Goal: Task Accomplishment & Management: Understand process/instructions

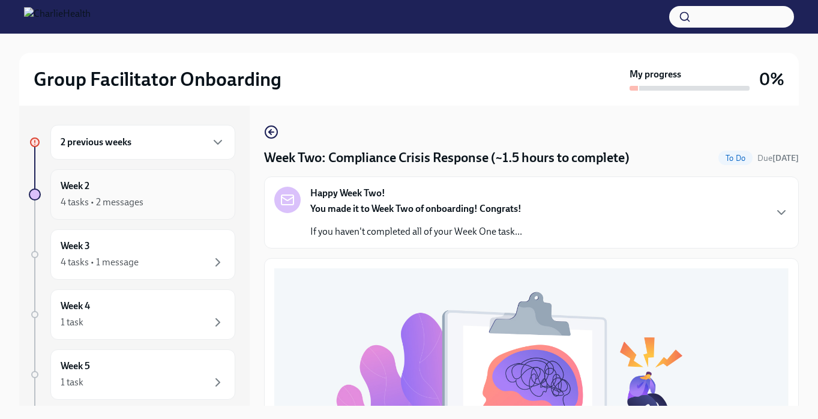
scroll to position [429, 0]
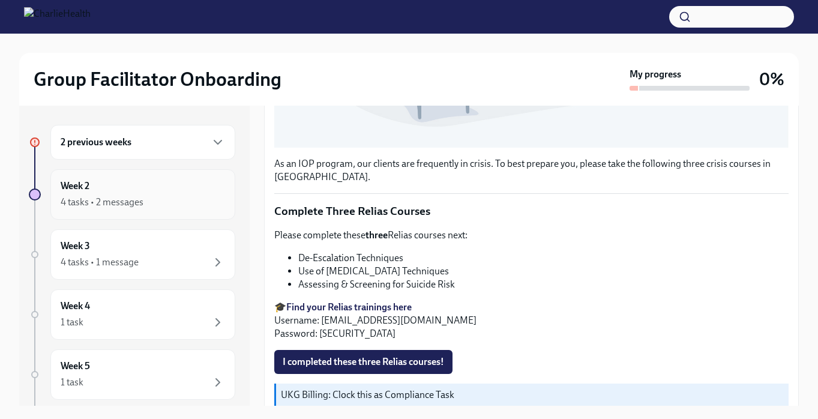
click at [137, 188] on div "Week 2 4 tasks • 2 messages" at bounding box center [143, 194] width 164 height 30
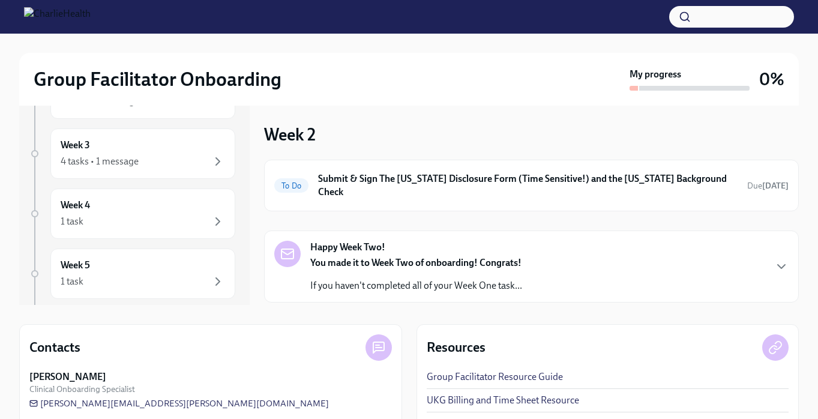
scroll to position [12, 0]
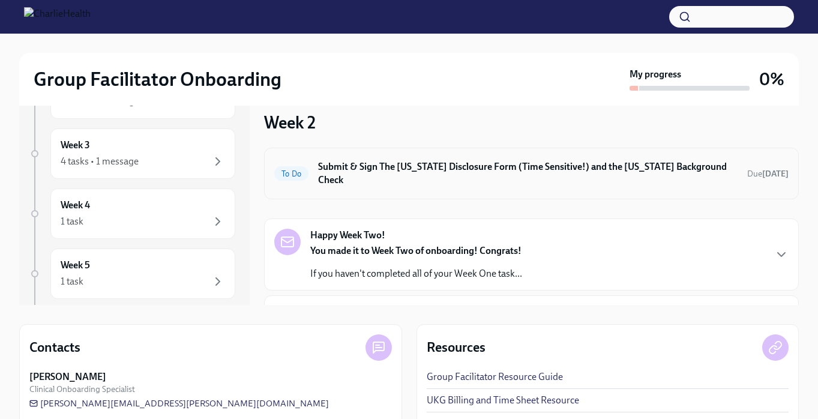
click at [409, 178] on div "To Do Submit & Sign The [US_STATE] Disclosure Form (Time Sensitive!) and the [U…" at bounding box center [531, 174] width 535 height 52
click at [405, 161] on h6 "Submit & Sign The [US_STATE] Disclosure Form (Time Sensitive!) and the [US_STAT…" at bounding box center [527, 173] width 419 height 26
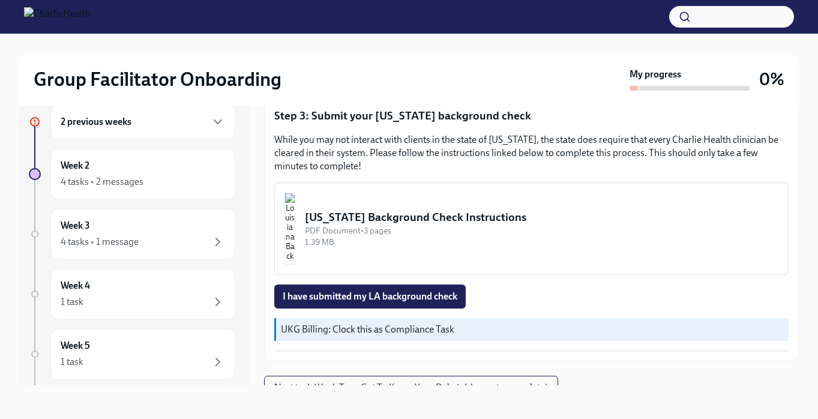
scroll to position [20, 0]
click at [139, 178] on div "4 tasks • 2 messages" at bounding box center [102, 181] width 83 height 13
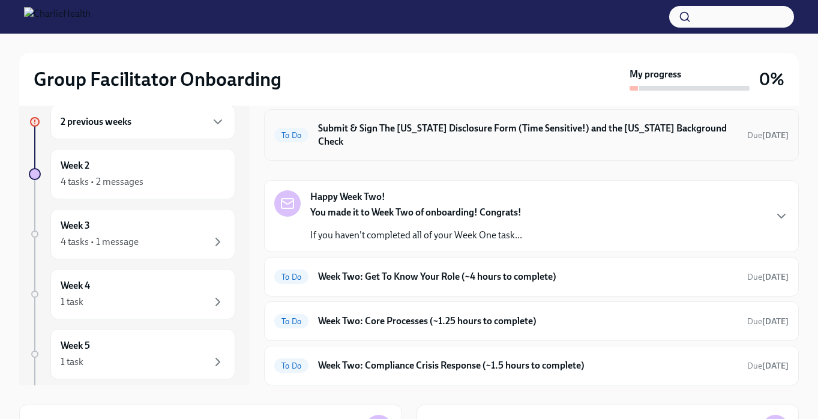
scroll to position [131, 0]
click at [463, 269] on h6 "Week Two: Get To Know Your Role (~4 hours to complete)" at bounding box center [527, 275] width 419 height 13
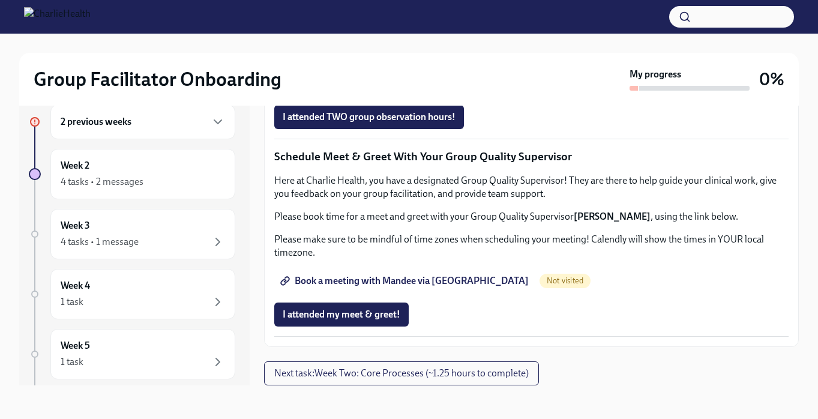
scroll to position [989, 0]
click at [317, 56] on span "Group Observation Instructions" at bounding box center [355, 50] width 144 height 12
click at [193, 122] on div "2 previous weeks" at bounding box center [143, 122] width 164 height 14
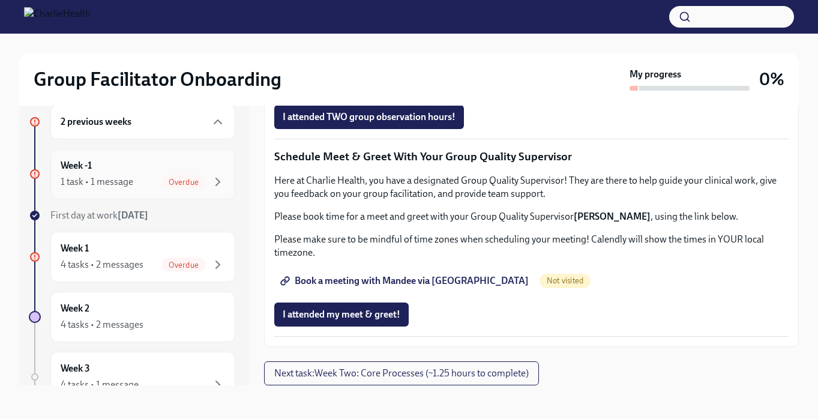
click at [209, 172] on div "Week -1 1 task • 1 message Overdue" at bounding box center [143, 174] width 164 height 30
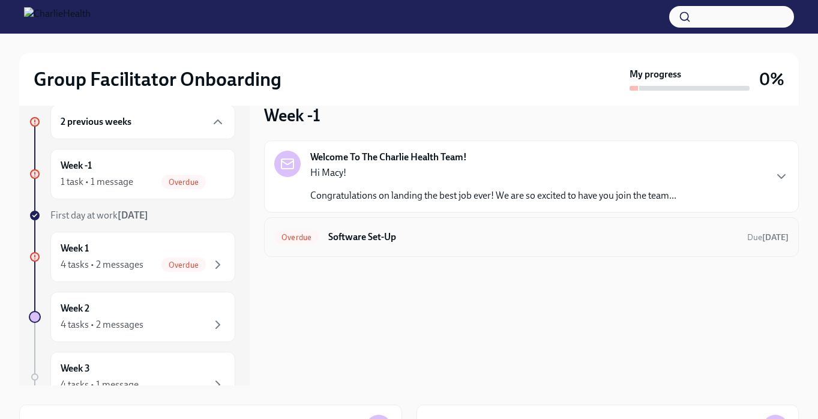
click at [335, 231] on h6 "Software Set-Up" at bounding box center [532, 236] width 409 height 13
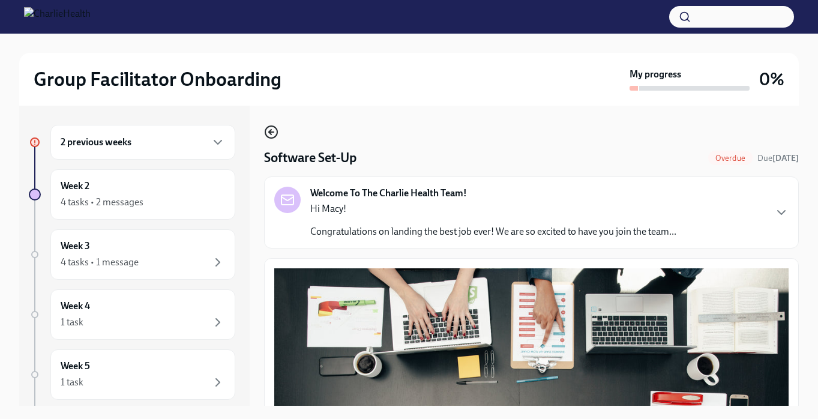
click at [274, 134] on icon "button" at bounding box center [271, 132] width 14 height 14
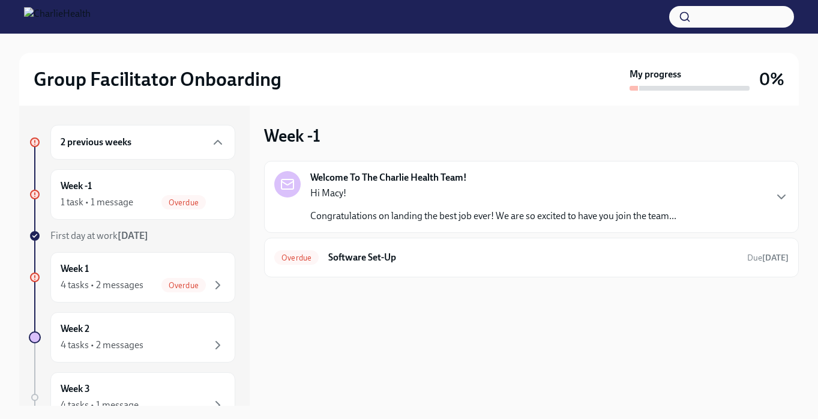
click at [383, 208] on div "Hi Macy! Congratulations on landing the best job ever! We are so excited to hav…" at bounding box center [493, 205] width 366 height 36
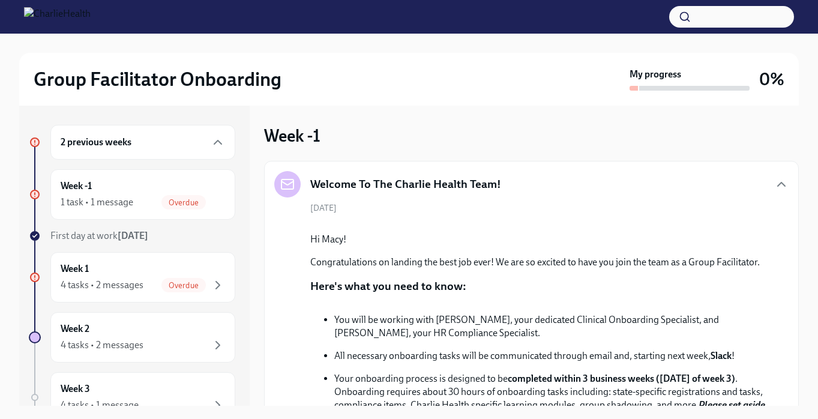
click at [176, 135] on div "2 previous weeks" at bounding box center [143, 142] width 164 height 14
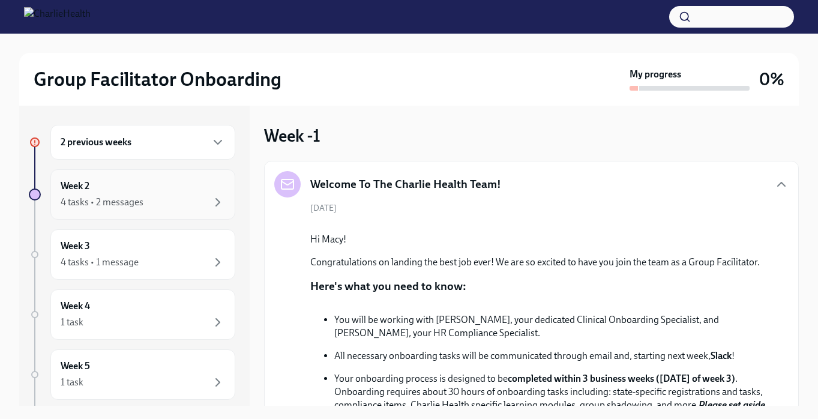
click at [169, 203] on div "4 tasks • 2 messages" at bounding box center [143, 202] width 164 height 14
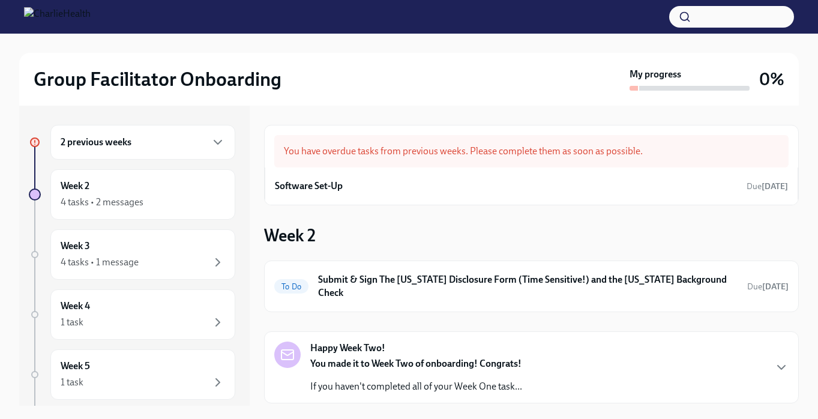
click at [188, 139] on div "2 previous weeks" at bounding box center [143, 142] width 164 height 14
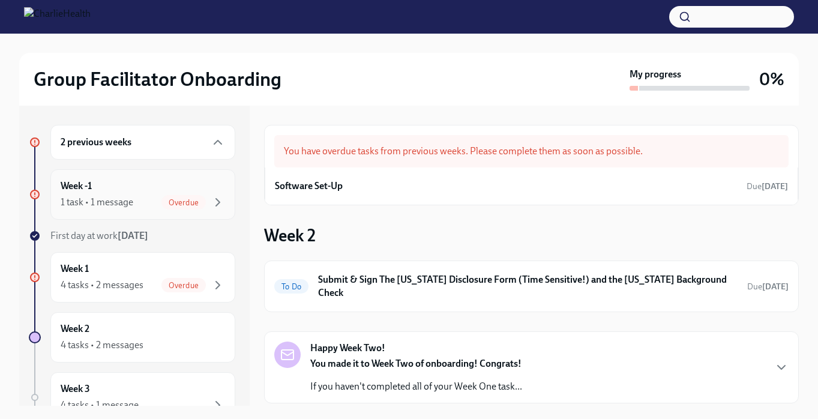
click at [199, 184] on div "Week -1 1 task • 1 message Overdue" at bounding box center [143, 194] width 164 height 30
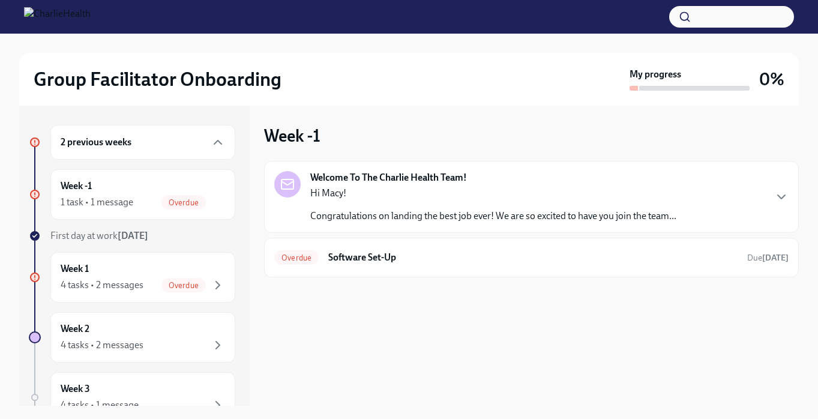
click at [496, 207] on div "Hi Macy! Congratulations on landing the best job ever! We are so excited to hav…" at bounding box center [493, 205] width 366 height 36
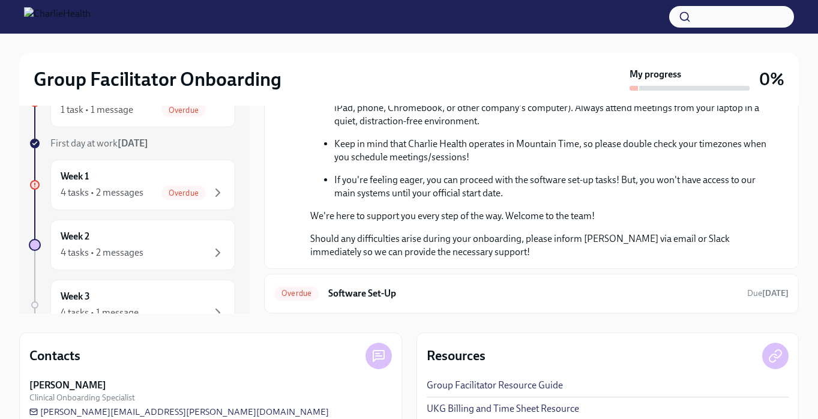
scroll to position [93, 0]
click at [538, 290] on h6 "Software Set-Up" at bounding box center [532, 292] width 409 height 13
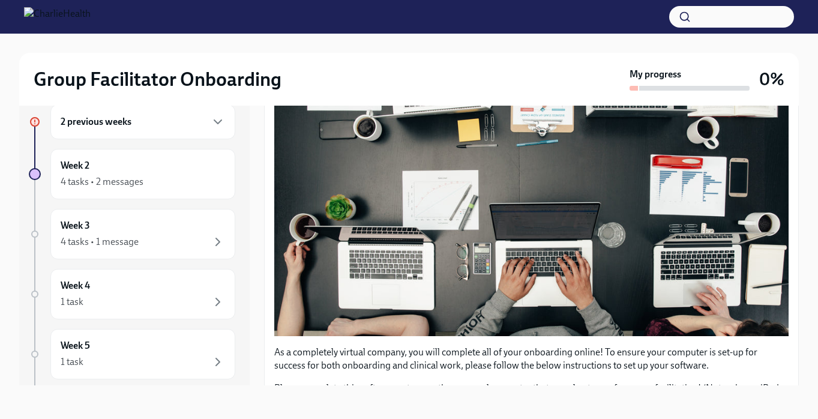
scroll to position [177, 0]
